Goal: Navigation & Orientation: Find specific page/section

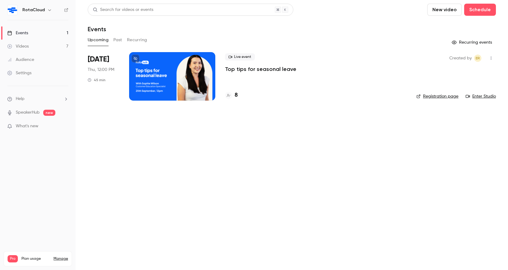
click at [20, 44] on div "Videos" at bounding box center [17, 46] width 21 height 6
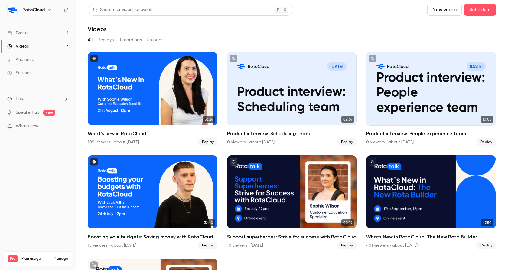
click at [25, 33] on div "Events" at bounding box center [17, 33] width 21 height 6
